Goal: Task Accomplishment & Management: Manage account settings

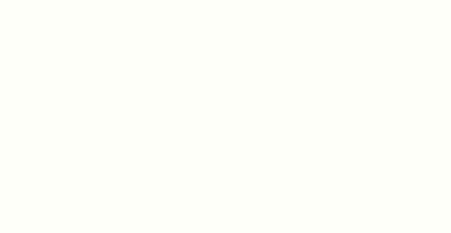
drag, startPoint x: 63, startPoint y: 123, endPoint x: 65, endPoint y: 95, distance: 28.0
click at [63, 122] on div at bounding box center [225, 116] width 451 height 233
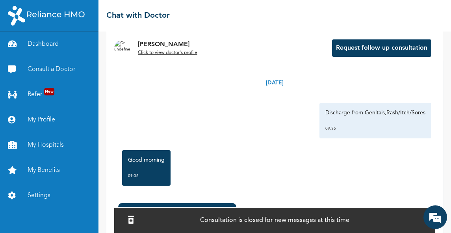
click at [327, 175] on div "Good morning 09:38" at bounding box center [274, 167] width 313 height 43
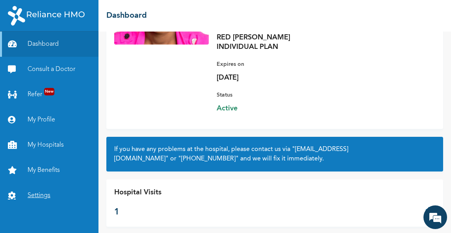
click at [42, 195] on link "Settings" at bounding box center [49, 195] width 98 height 25
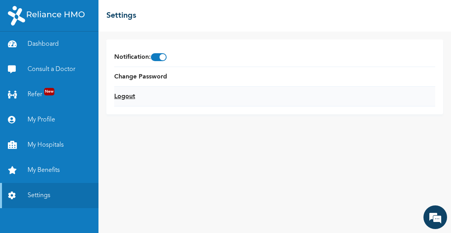
click at [127, 96] on link "Logout" at bounding box center [124, 96] width 21 height 9
